Goal: Find specific page/section: Find specific page/section

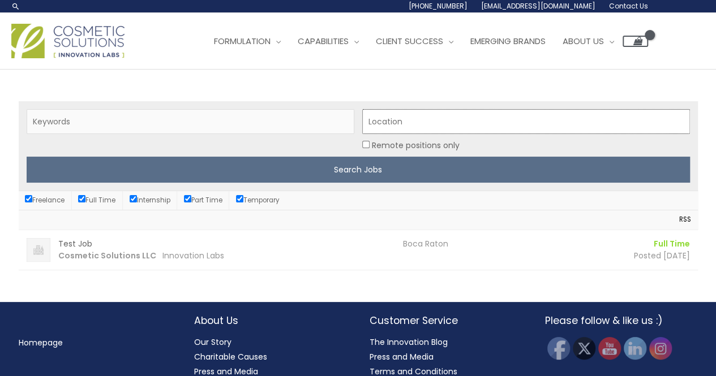
click at [417, 122] on input "Location" at bounding box center [526, 121] width 328 height 25
click at [431, 119] on input "Location" at bounding box center [526, 121] width 328 height 25
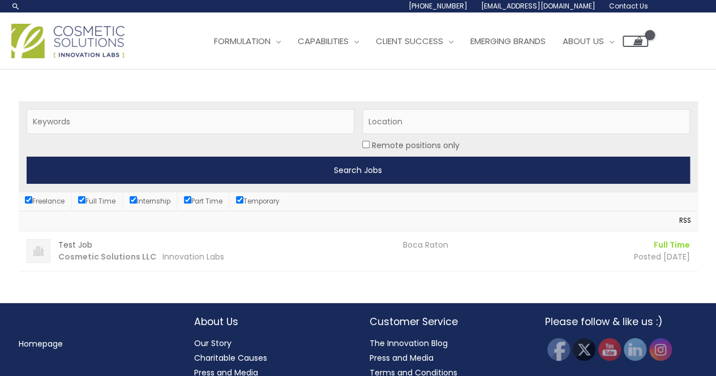
click at [389, 165] on input "Search Jobs" at bounding box center [358, 170] width 663 height 27
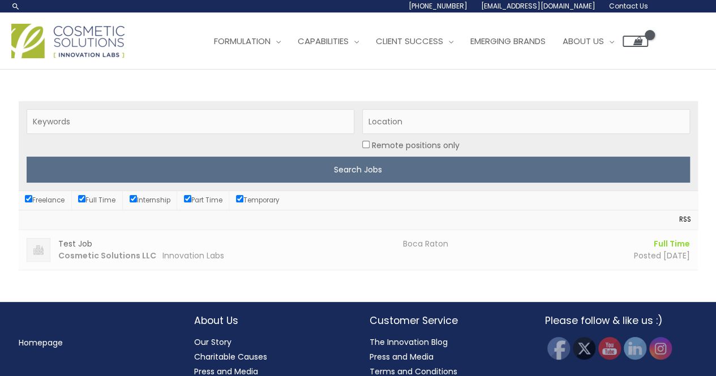
click at [81, 252] on strong "Cosmetic Solutions LLC" at bounding box center [107, 255] width 98 height 11
